Goal: Obtain resource: Obtain resource

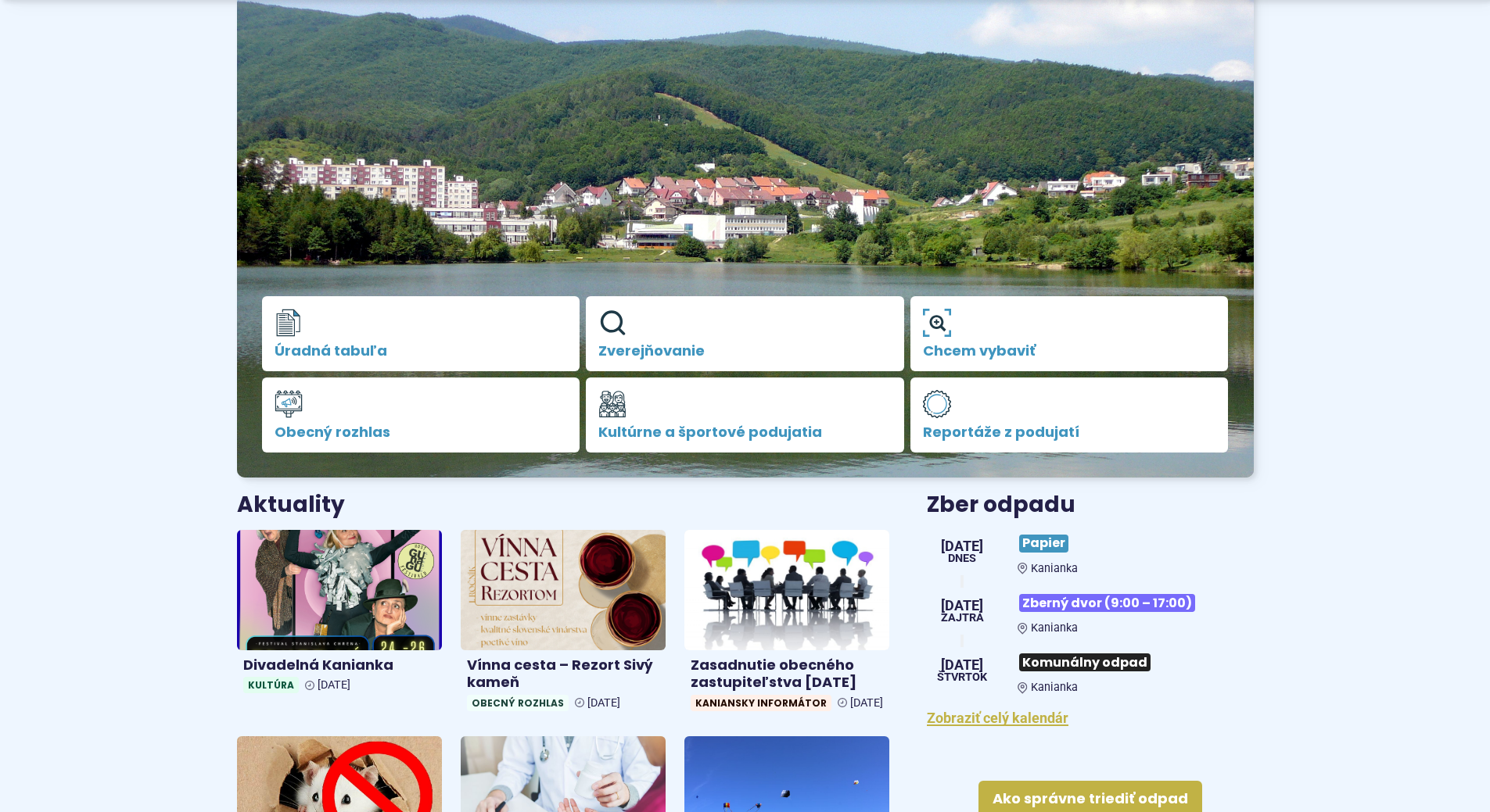
scroll to position [156, 0]
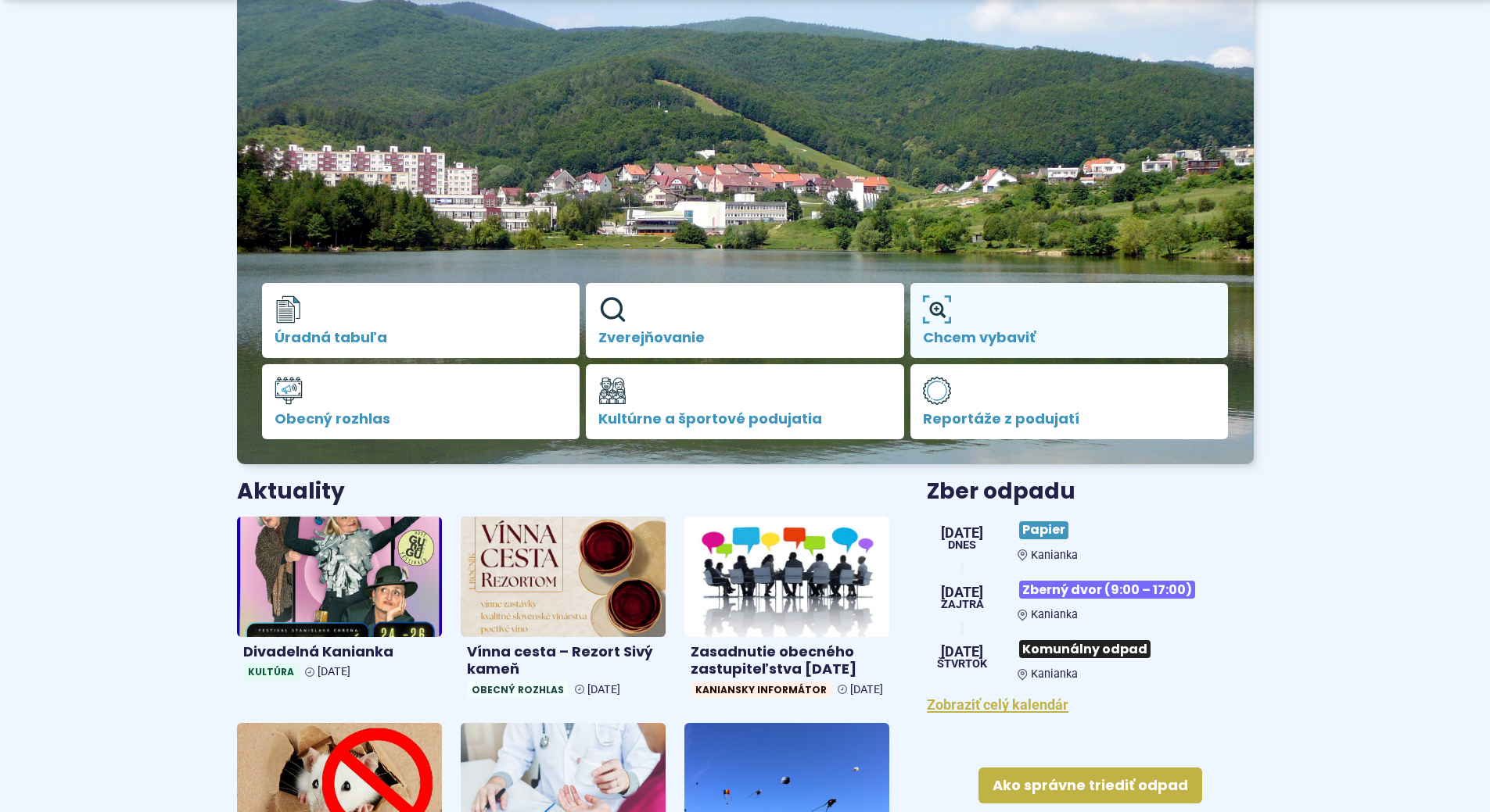
click at [1072, 327] on link "Chcem vybaviť" at bounding box center [1069, 321] width 318 height 76
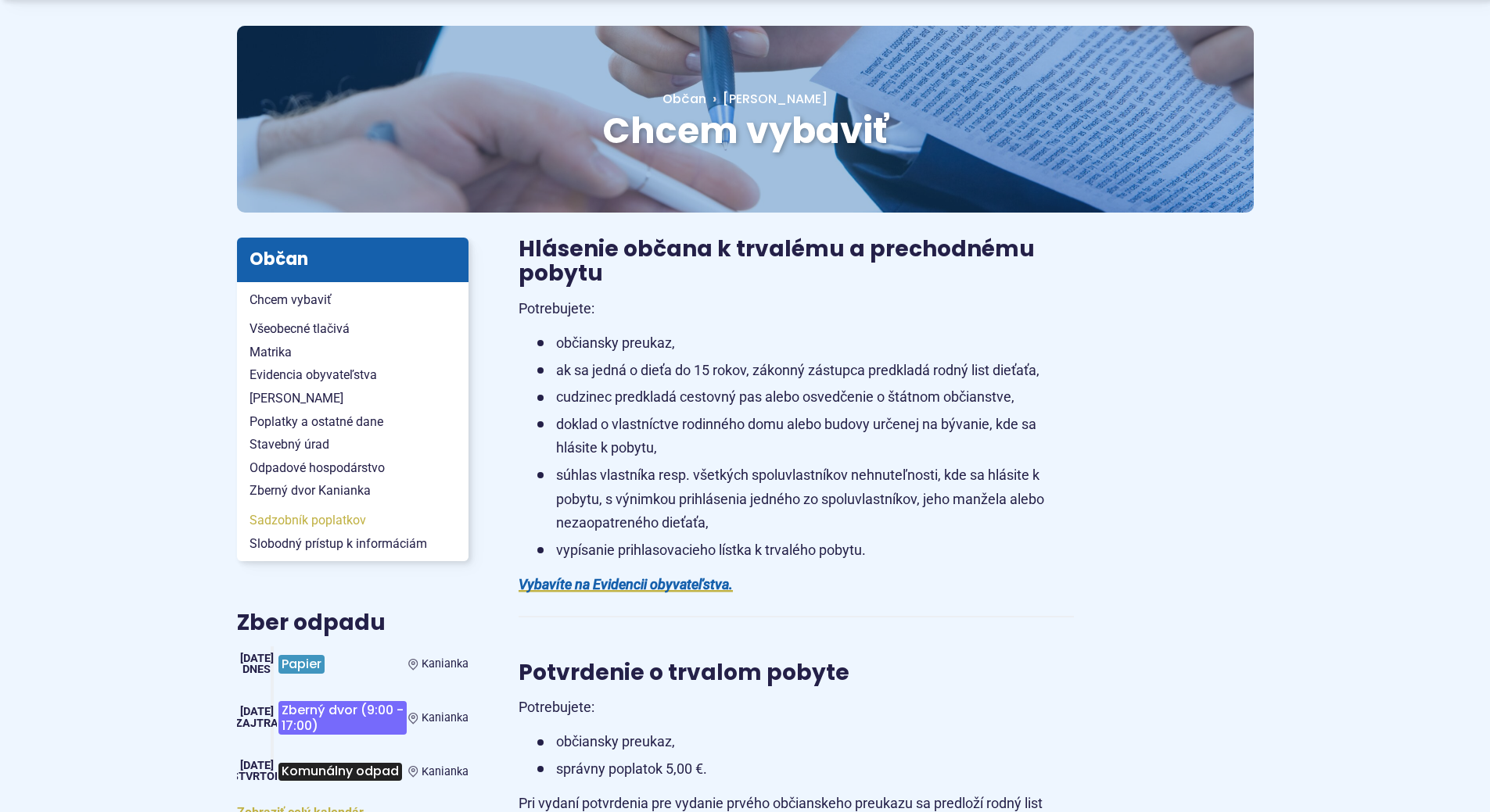
scroll to position [156, 0]
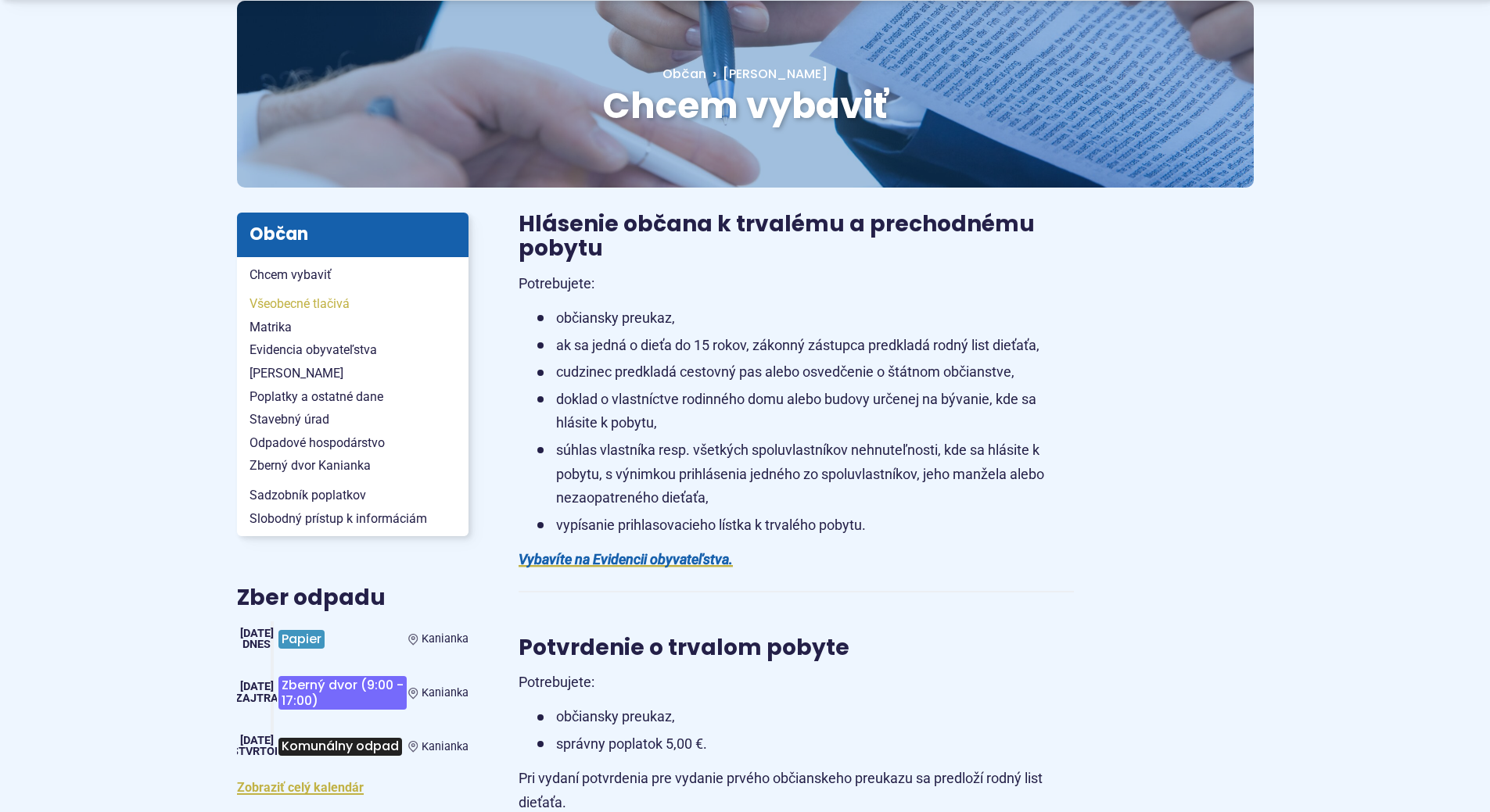
click at [336, 299] on span "Všeobecné tlačivá" at bounding box center [352, 304] width 206 height 24
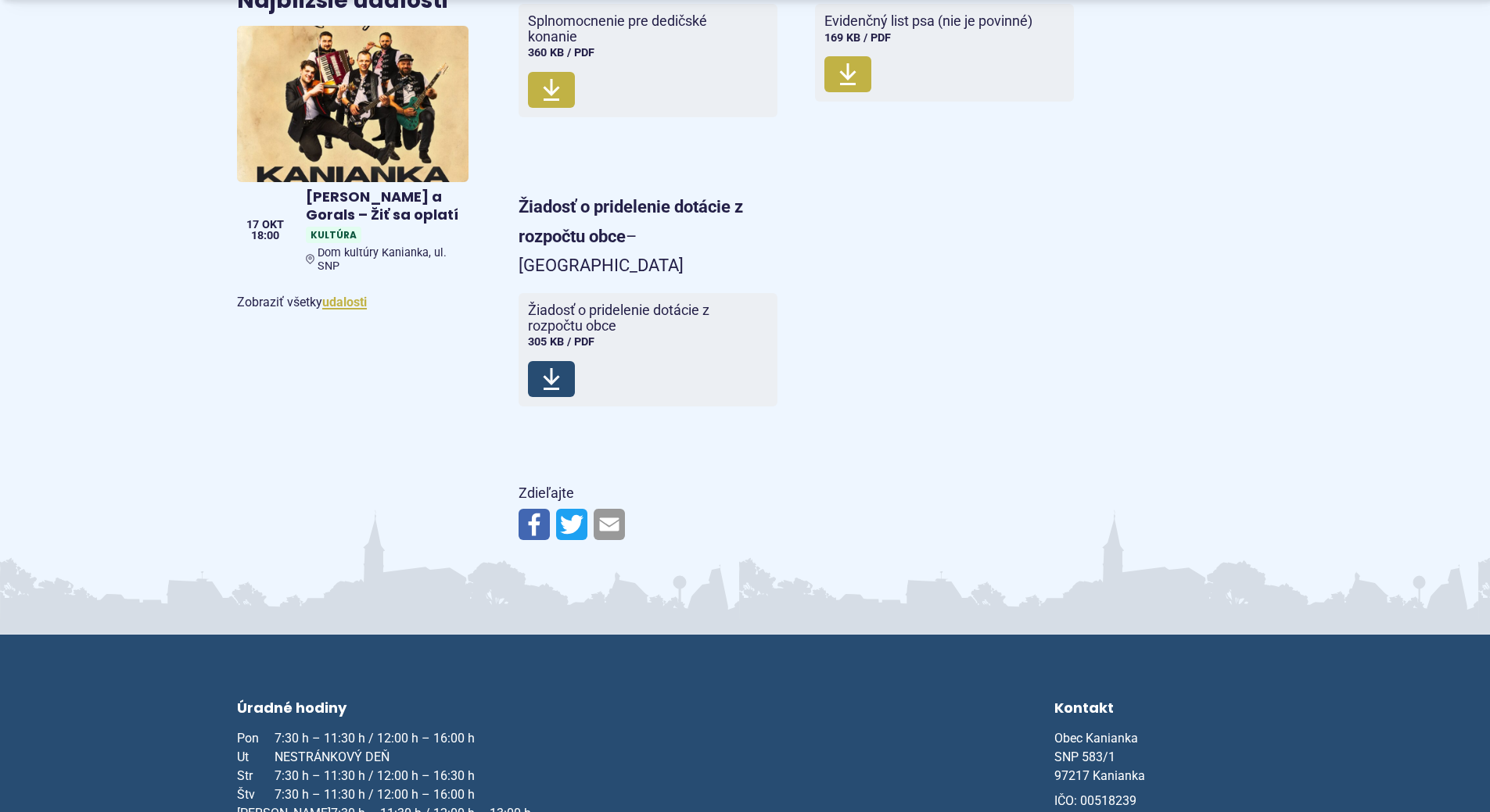
scroll to position [1016, 0]
click at [556, 366] on icon at bounding box center [550, 379] width 19 height 25
